Goal: Information Seeking & Learning: Learn about a topic

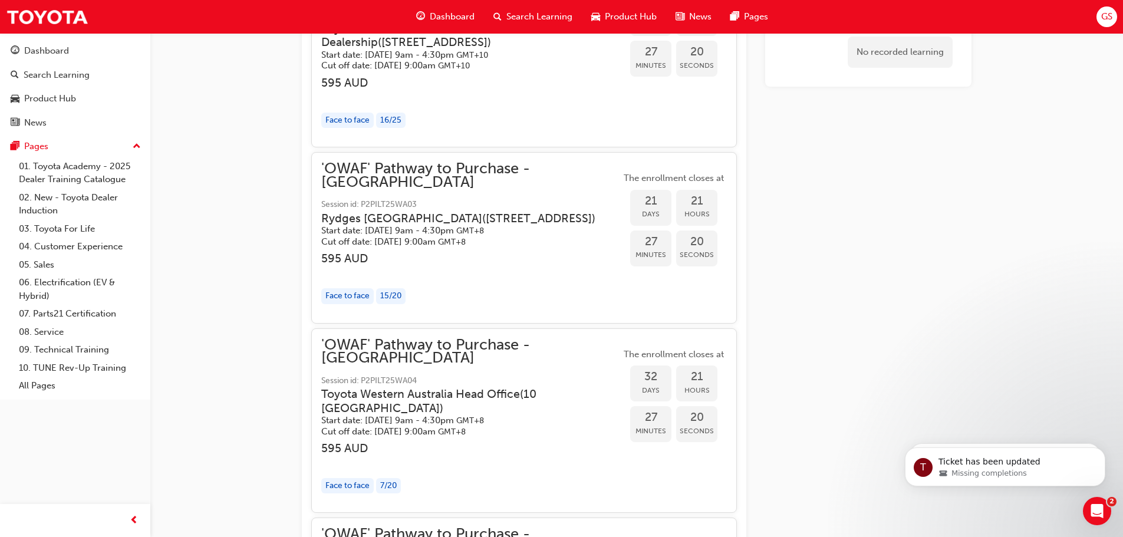
scroll to position [1942, 0]
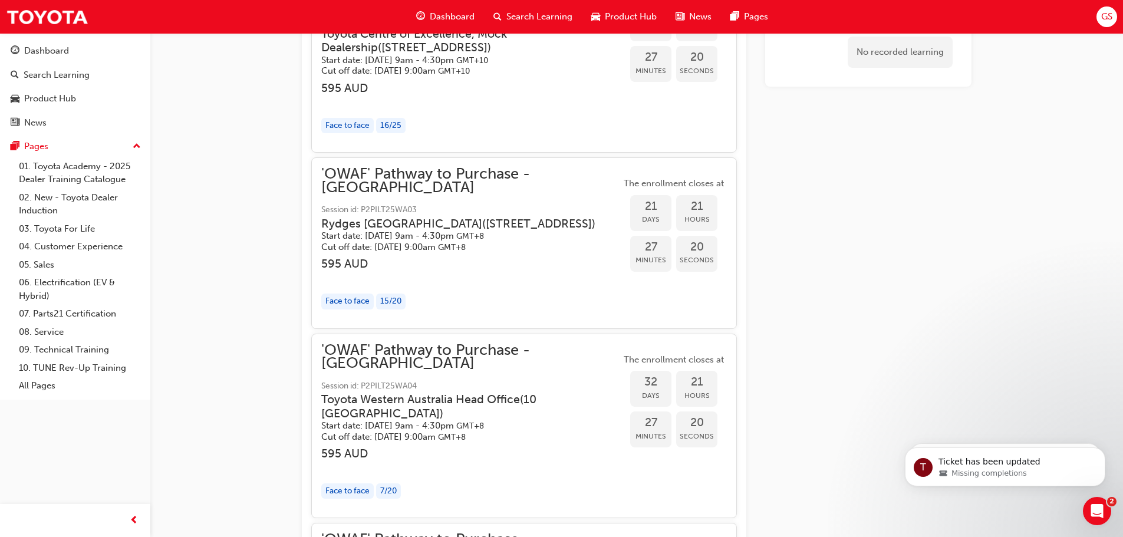
click at [461, 13] on span "Dashboard" at bounding box center [452, 17] width 45 height 14
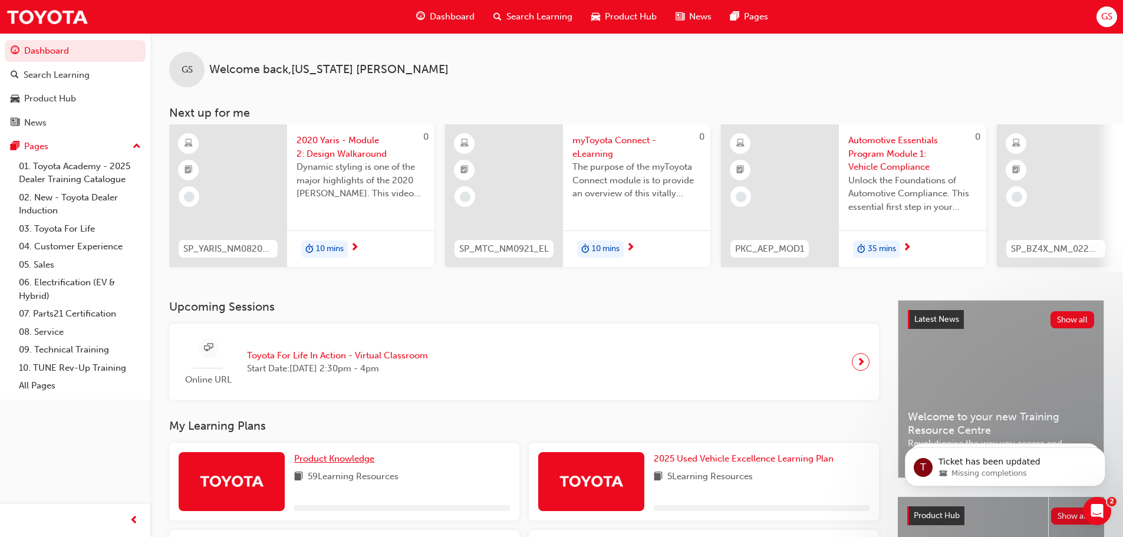
click at [348, 463] on span "Product Knowledge" at bounding box center [334, 458] width 80 height 11
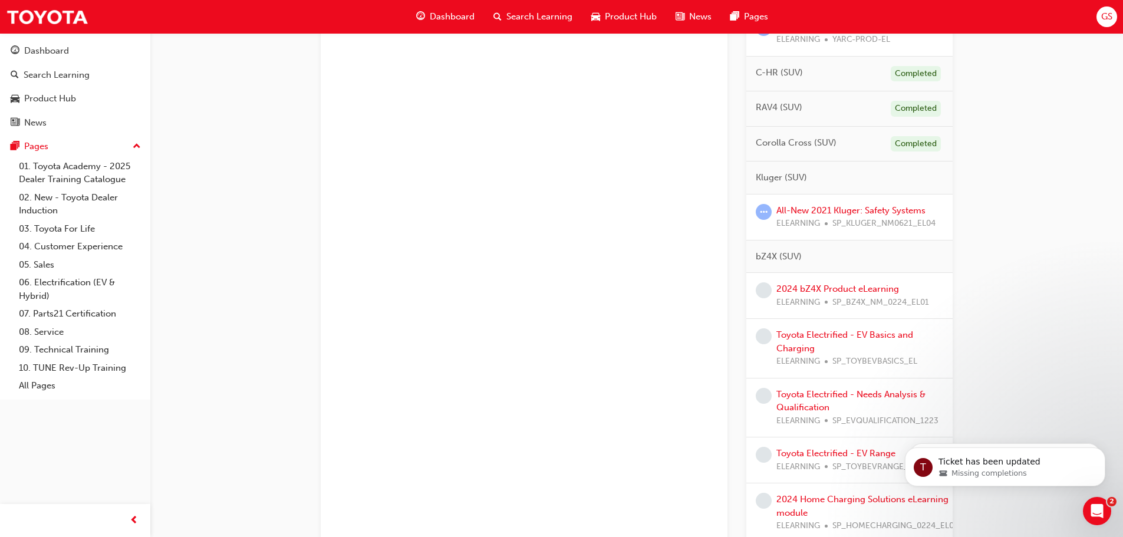
scroll to position [472, 0]
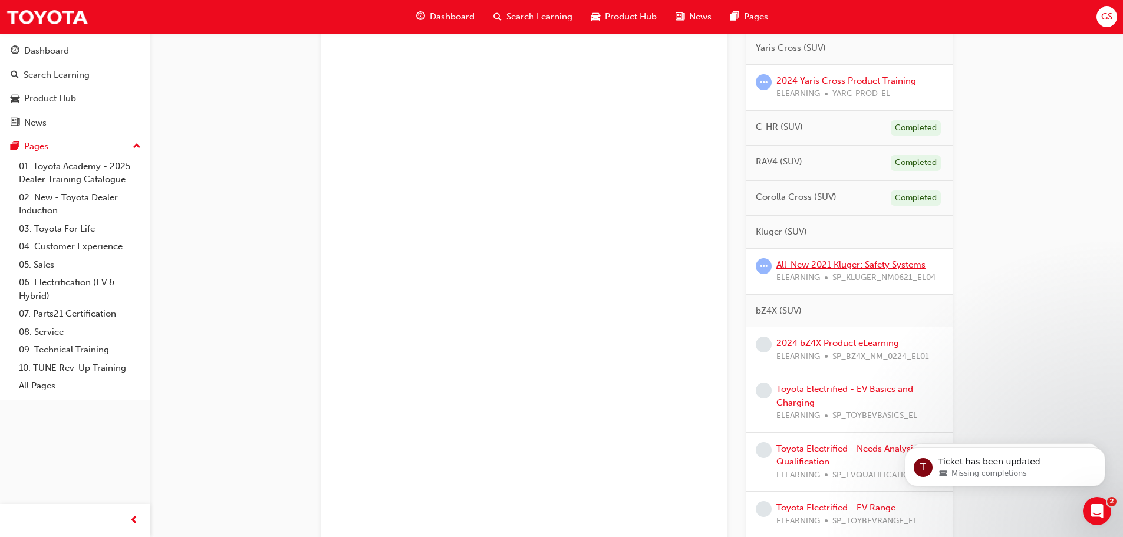
click at [849, 262] on link "All-New 2021 Kluger: Safety Systems" at bounding box center [851, 264] width 149 height 11
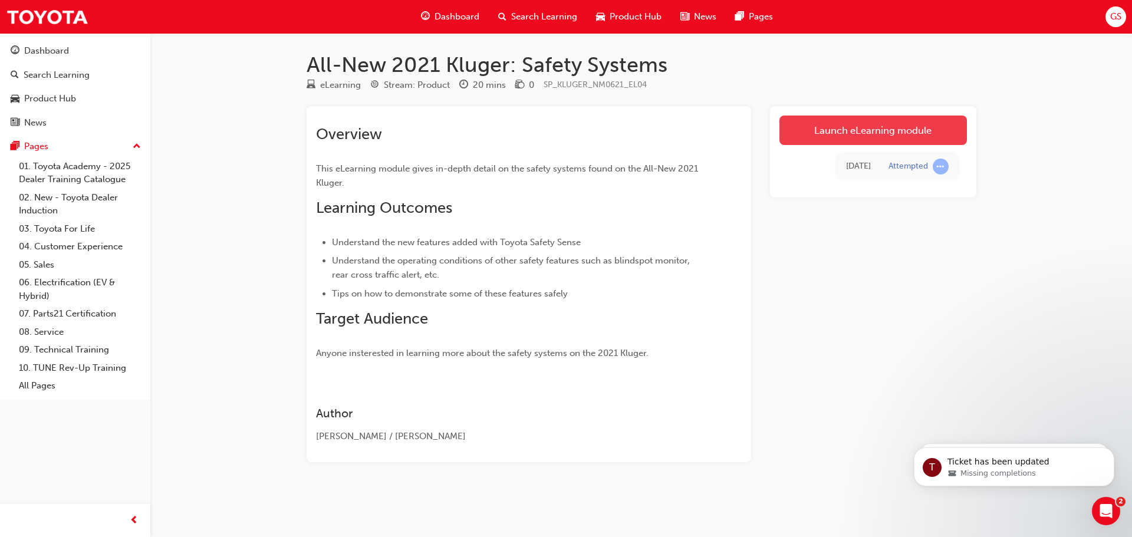
click at [882, 132] on link "Launch eLearning module" at bounding box center [874, 130] width 188 height 29
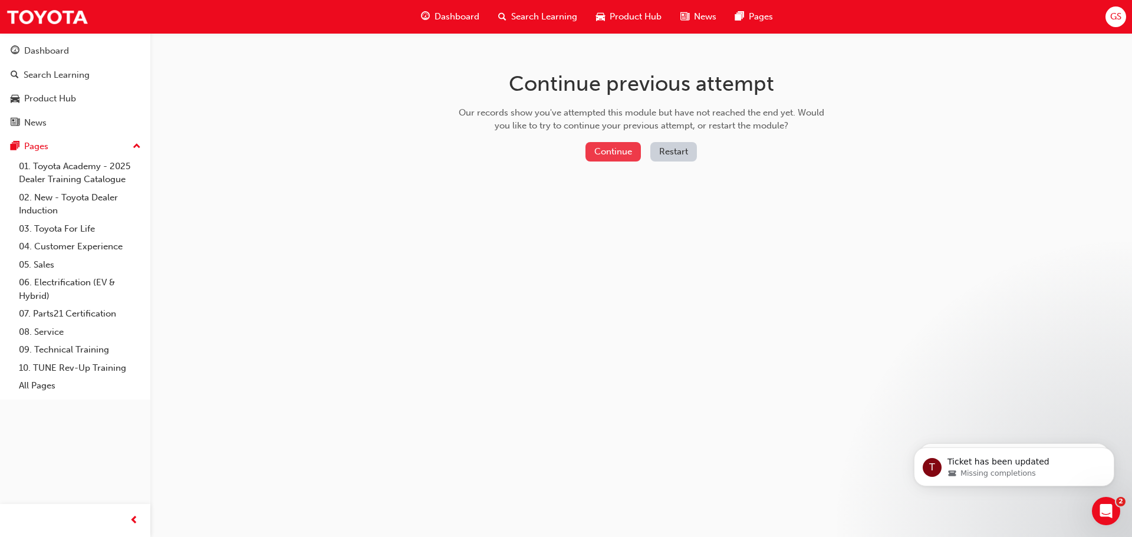
click at [607, 150] on button "Continue" at bounding box center [613, 151] width 55 height 19
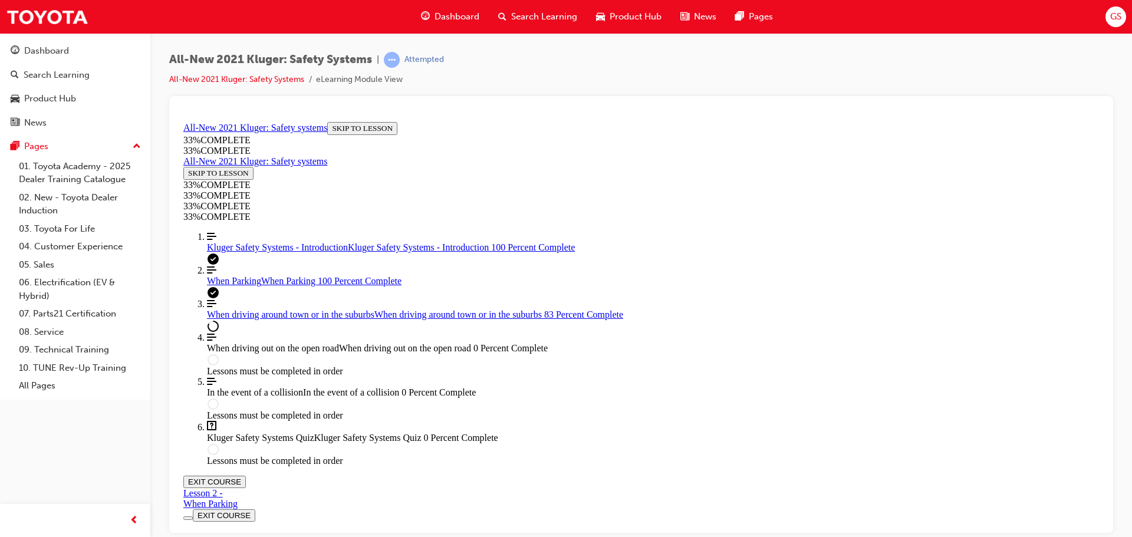
scroll to position [394, 0]
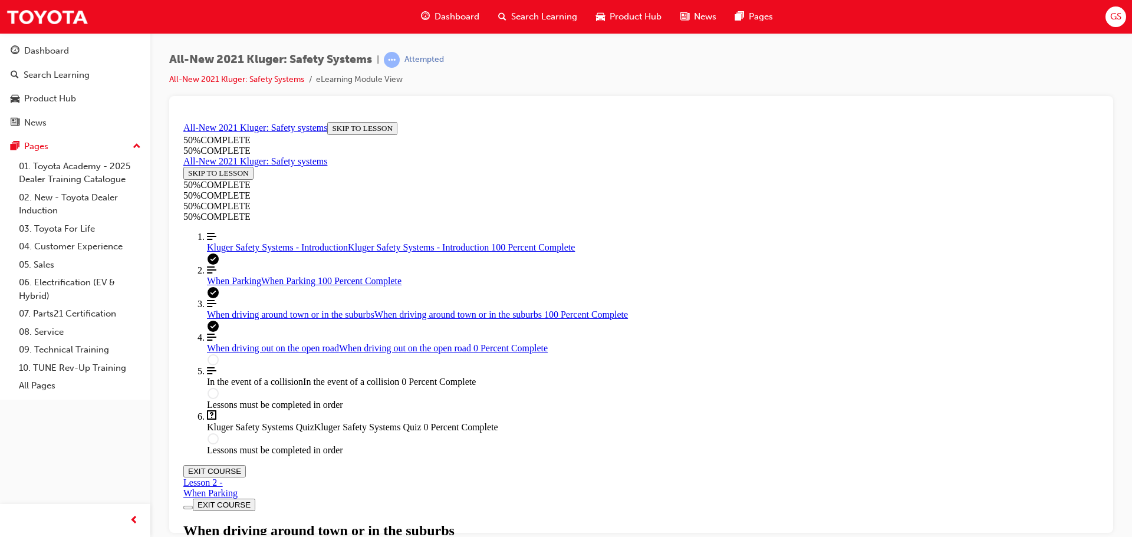
scroll to position [2433, 0]
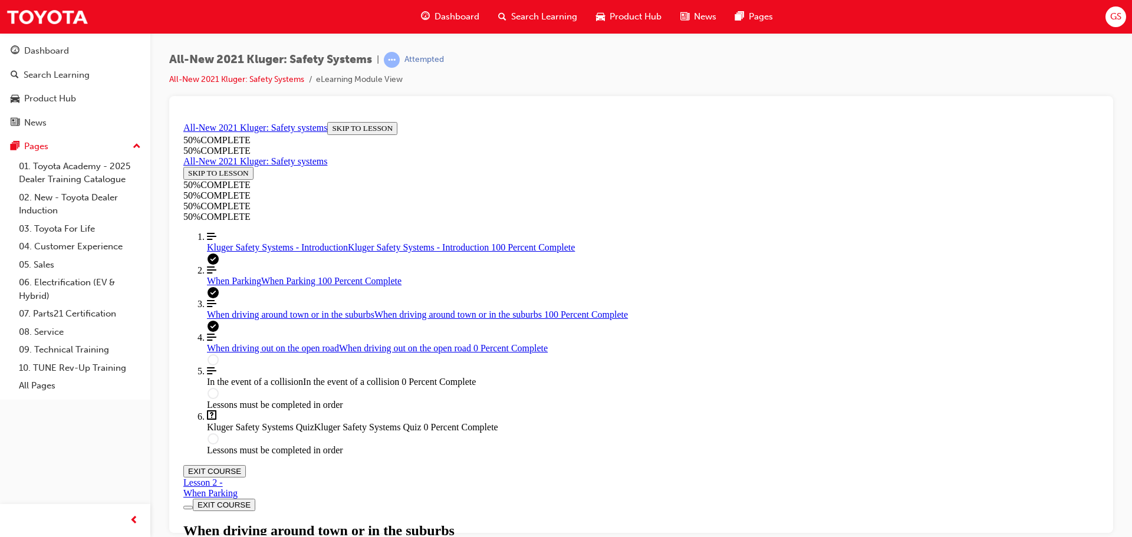
scroll to position [2551, 0]
